Goal: Task Accomplishment & Management: Manage account settings

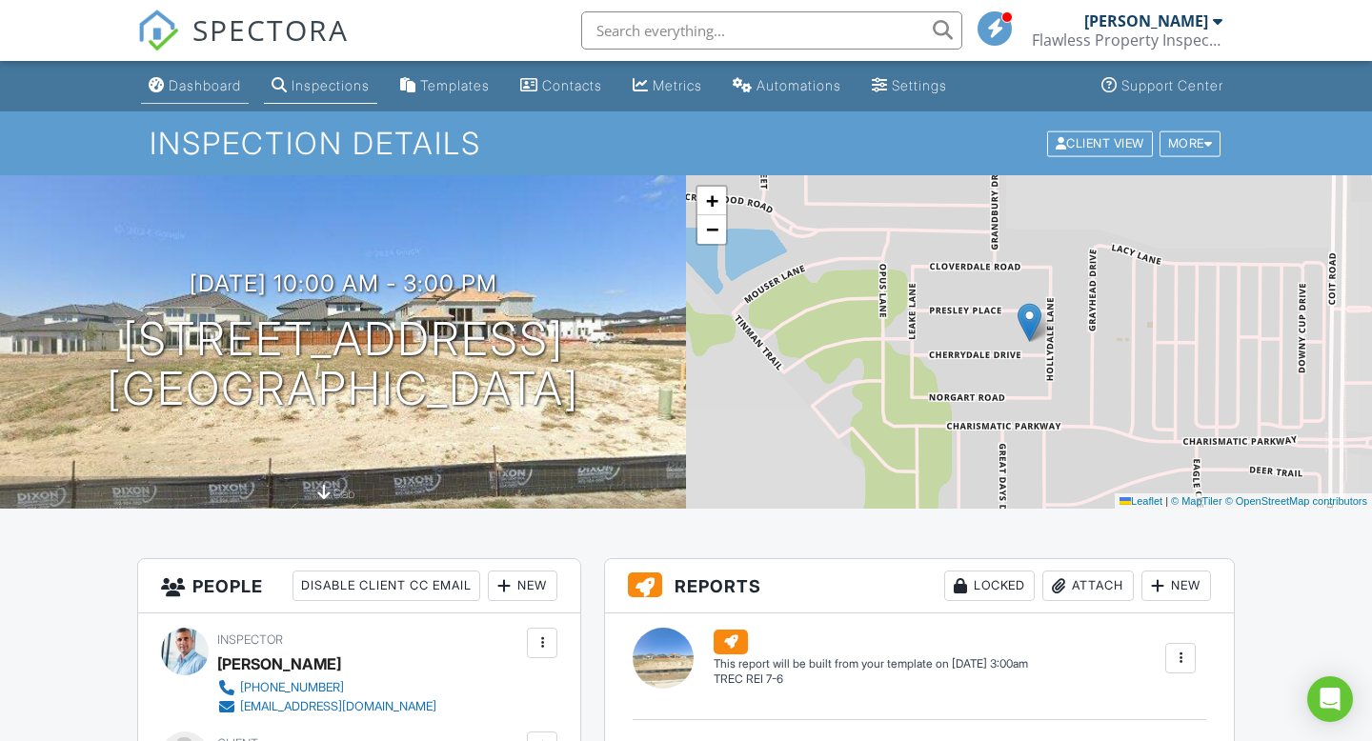
click at [213, 82] on div "Dashboard" at bounding box center [205, 85] width 72 height 16
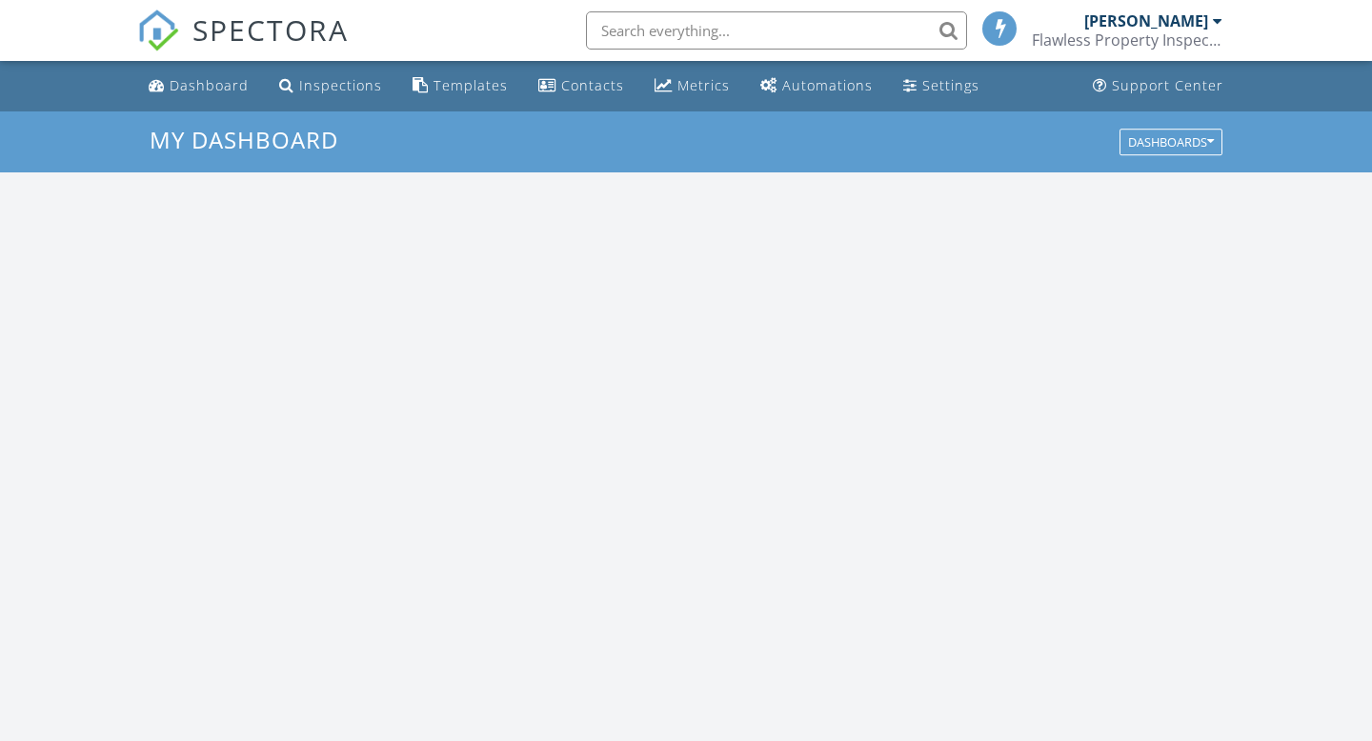
scroll to position [1734, 1372]
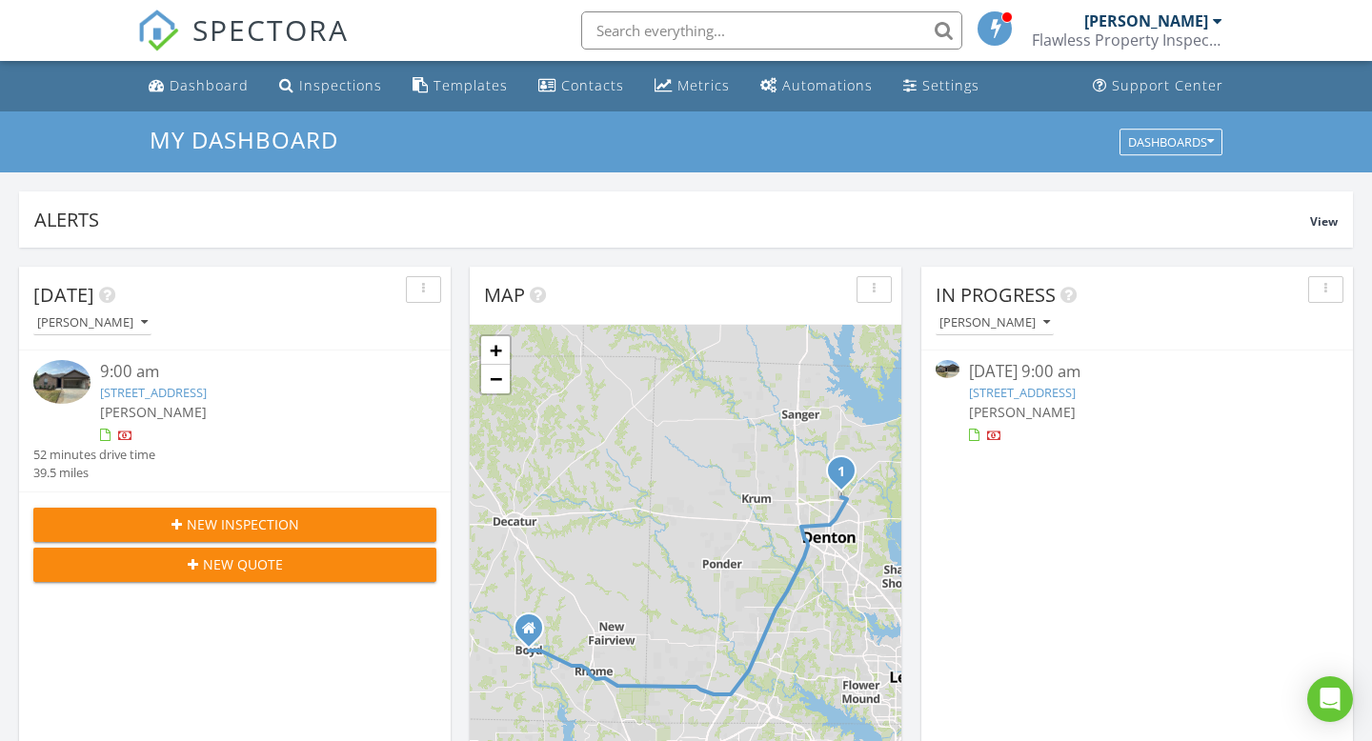
click at [207, 400] on link "5336 Elkridge Dr, Denton, TX 76207" at bounding box center [153, 392] width 107 height 17
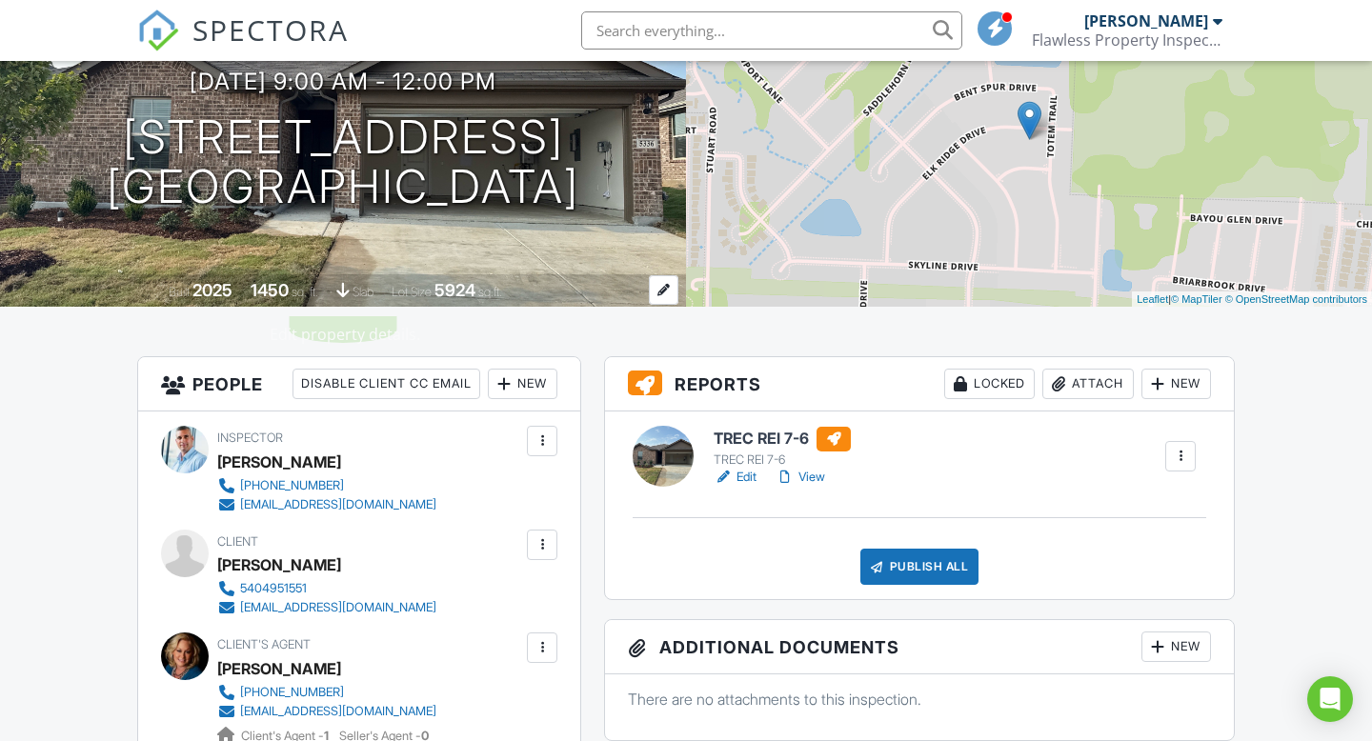
scroll to position [203, 0]
click at [752, 477] on link "Edit" at bounding box center [734, 476] width 43 height 19
